Goal: Find specific page/section: Find specific page/section

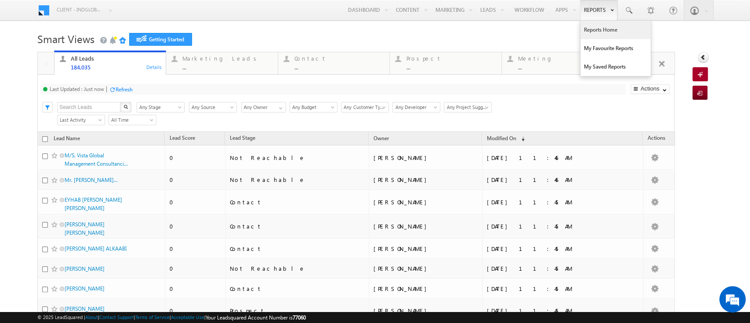
click at [601, 30] on link "Reports Home" at bounding box center [615, 30] width 70 height 18
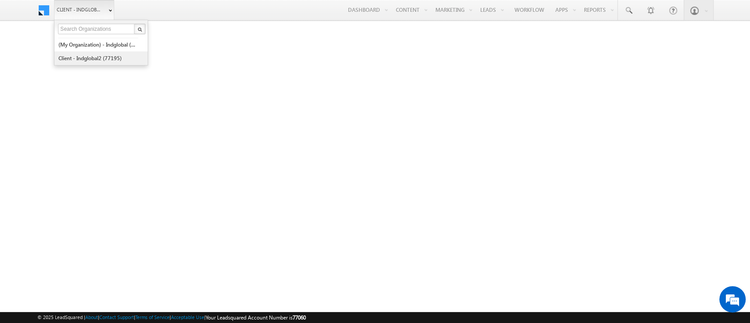
click at [86, 58] on link "Client - indglobal2 (77195)" at bounding box center [98, 58] width 80 height 14
